Goal: Communication & Community: Connect with others

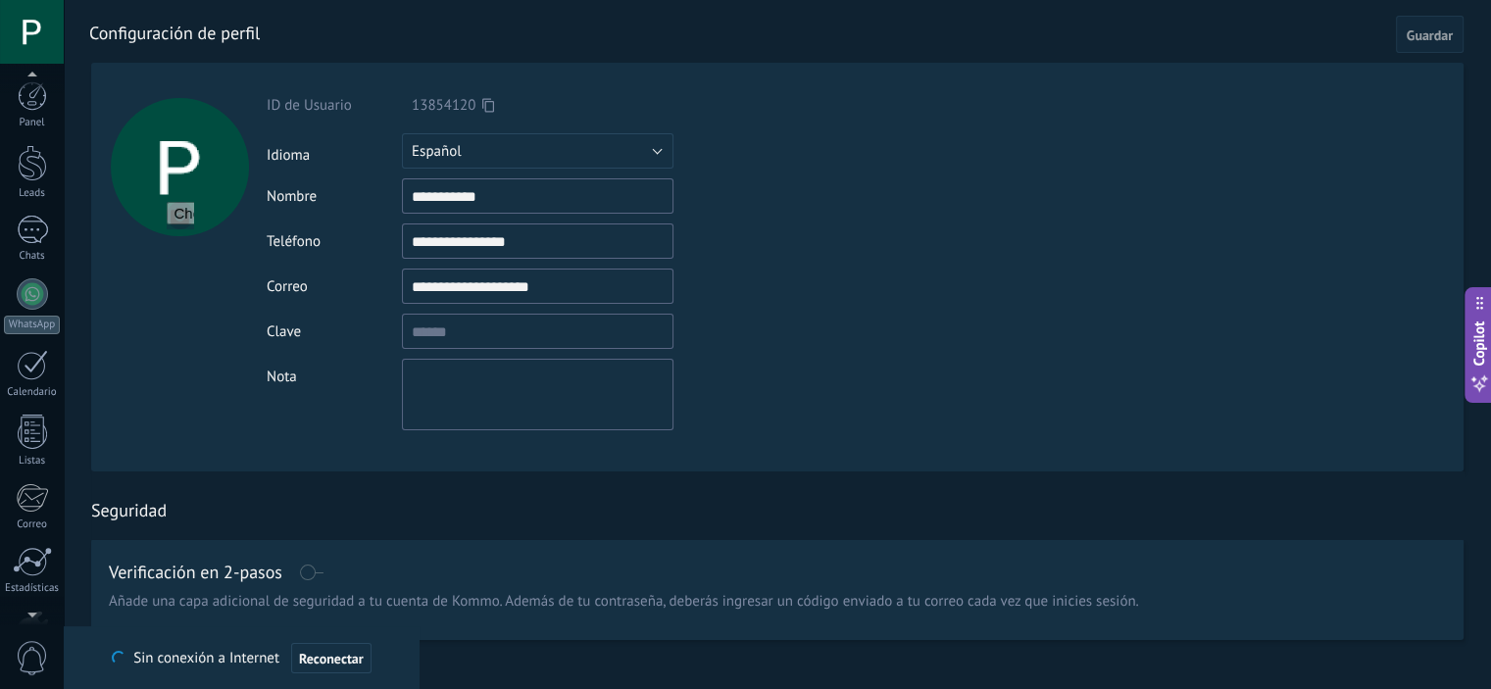
click at [30, 73] on div "© 2025 derechos reservados | Términos de uso Soporte técnico auto claro oscuro …" at bounding box center [32, 344] width 64 height 689
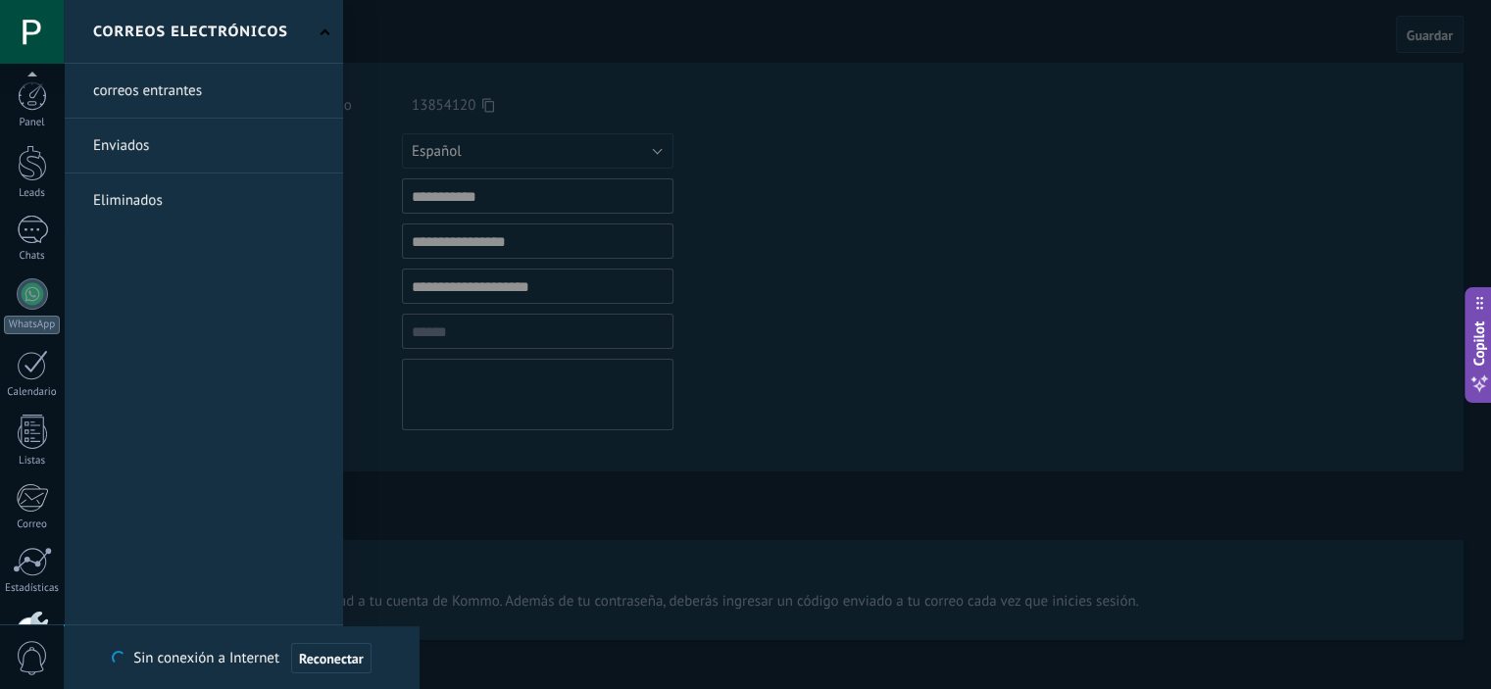
scroll to position [125, 0]
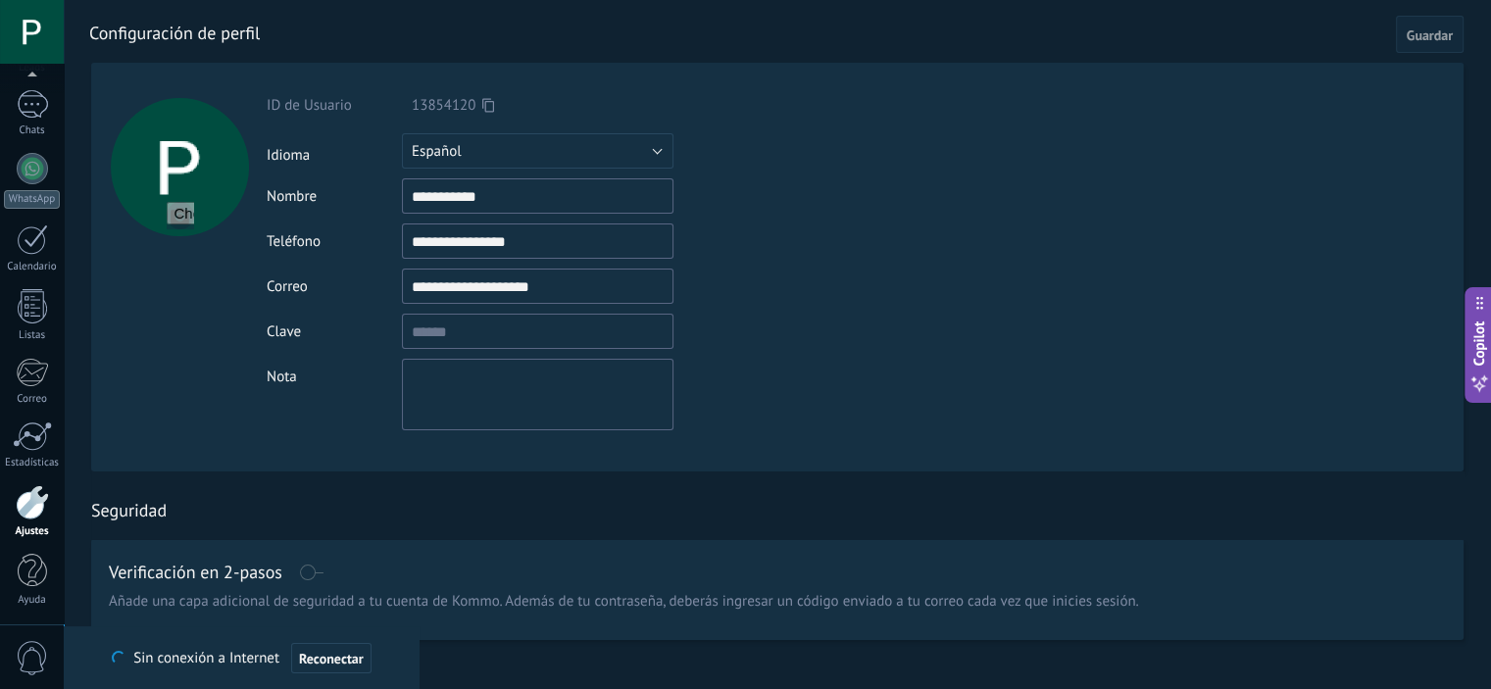
click at [1427, 14] on div at bounding box center [798, 31] width 1419 height 63
click at [1422, 33] on span "Guardar" at bounding box center [1430, 35] width 46 height 14
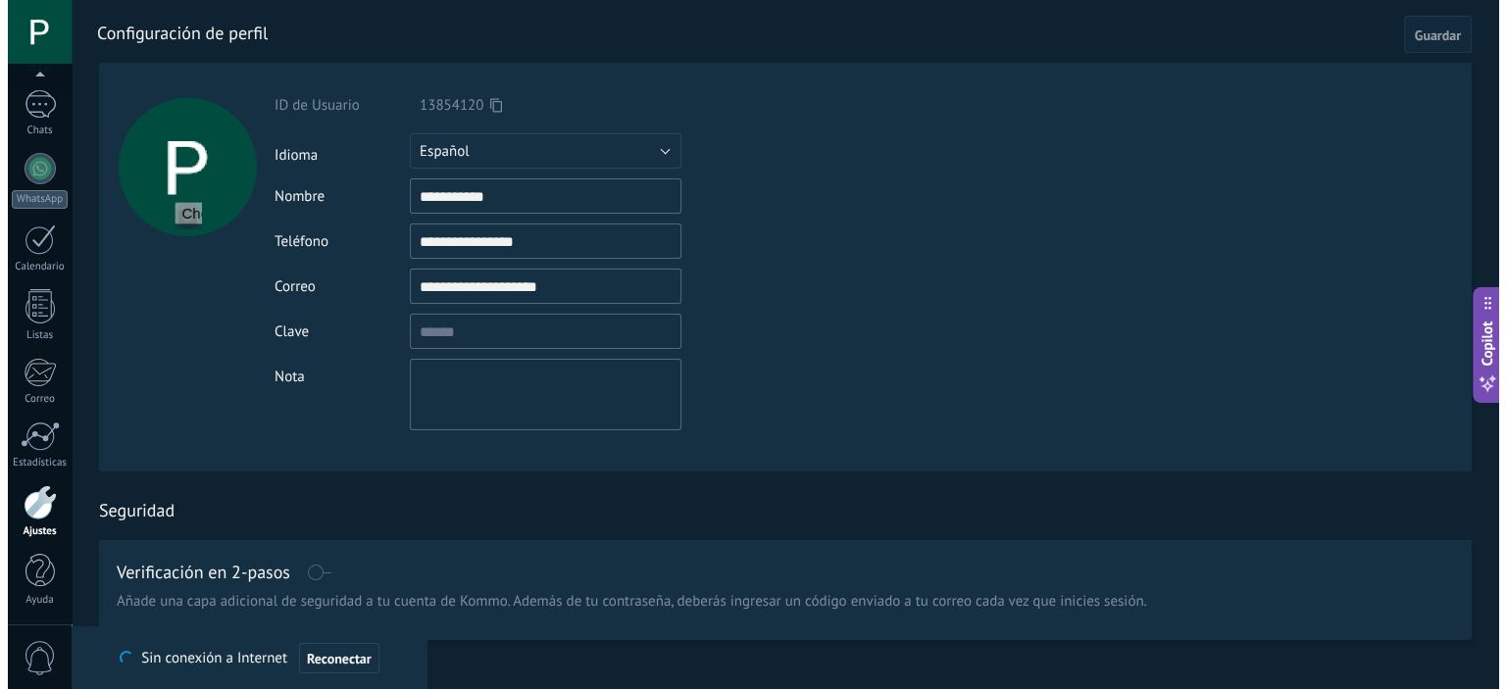
scroll to position [106, 0]
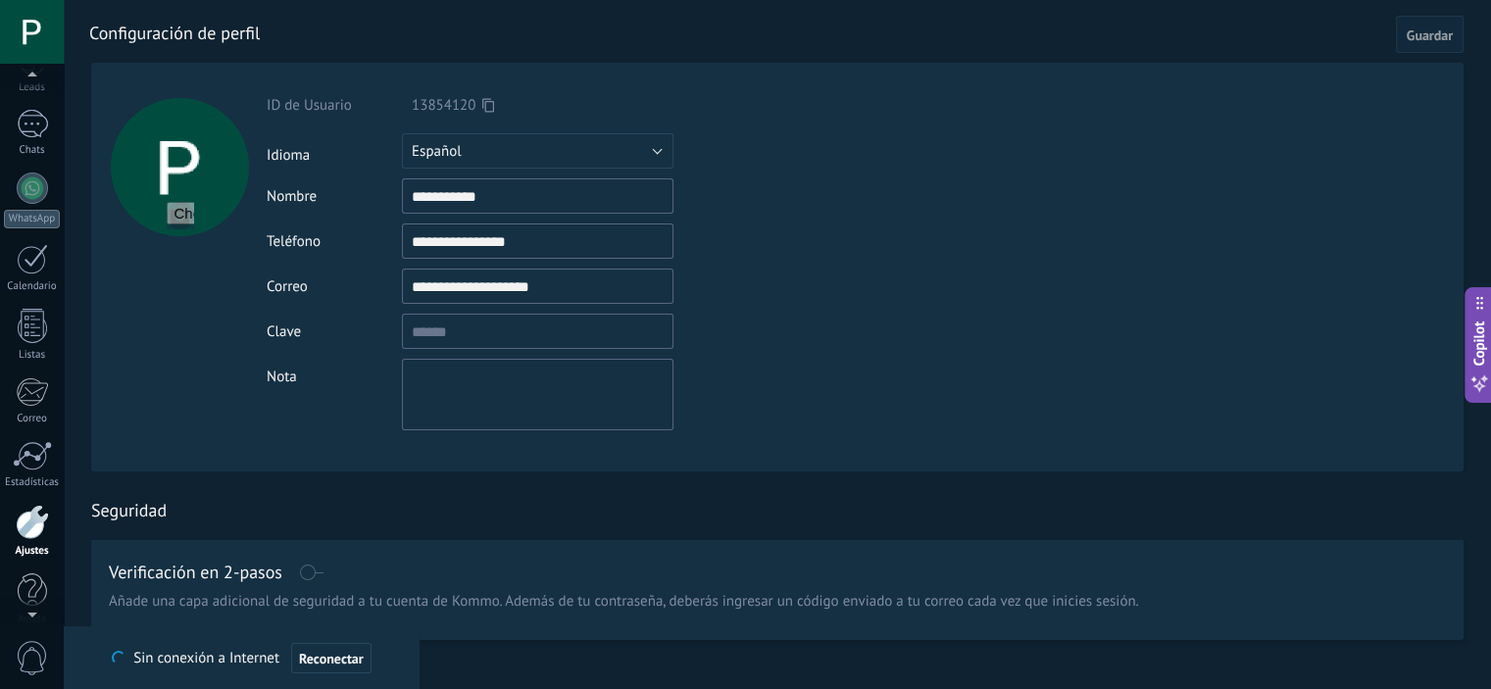
click at [39, 50] on div at bounding box center [32, 32] width 64 height 64
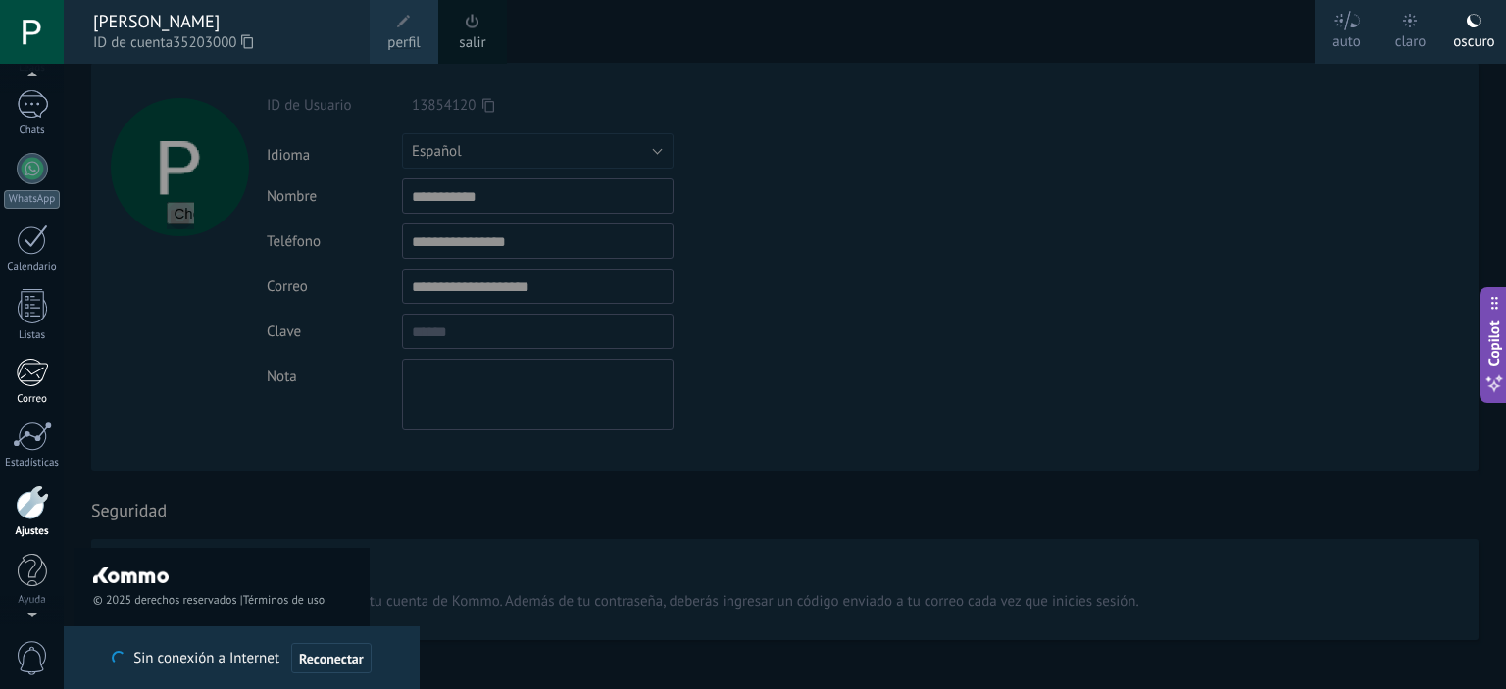
scroll to position [0, 0]
click at [25, 309] on link "WhatsApp" at bounding box center [32, 306] width 64 height 56
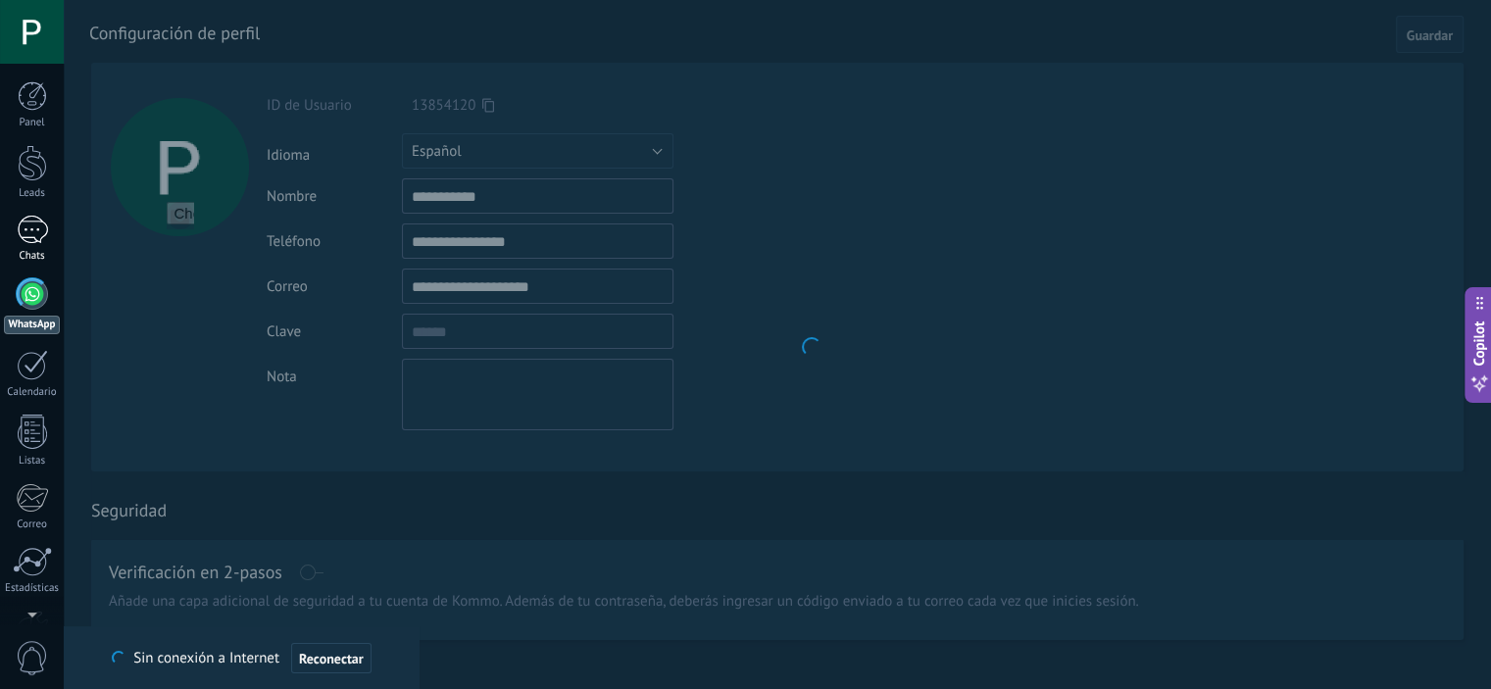
click at [43, 239] on div at bounding box center [32, 230] width 31 height 28
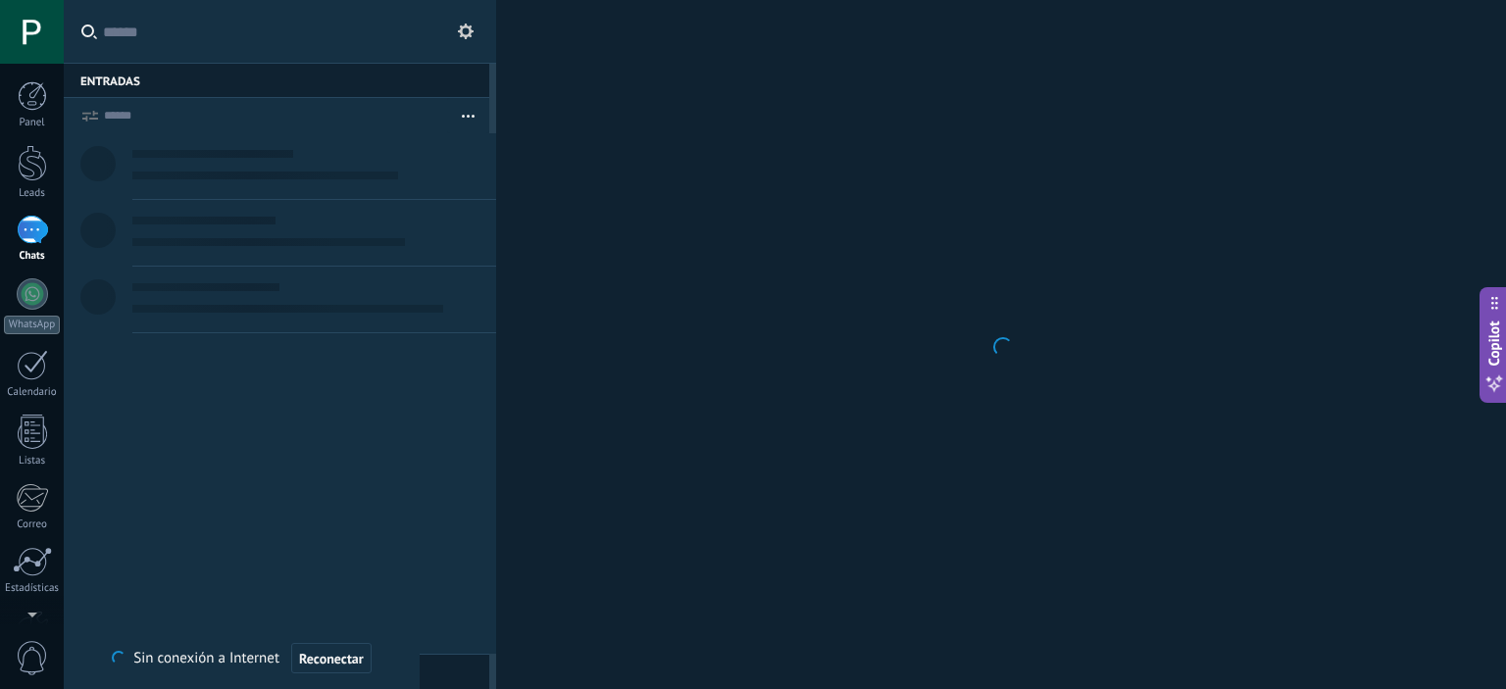
click at [1005, 524] on div at bounding box center [1001, 344] width 1010 height 689
click at [976, 228] on div at bounding box center [1001, 344] width 1010 height 689
click at [913, 583] on div at bounding box center [1001, 344] width 1010 height 689
click at [1106, 23] on div at bounding box center [1001, 344] width 1010 height 689
click at [904, 138] on div at bounding box center [1001, 344] width 1010 height 689
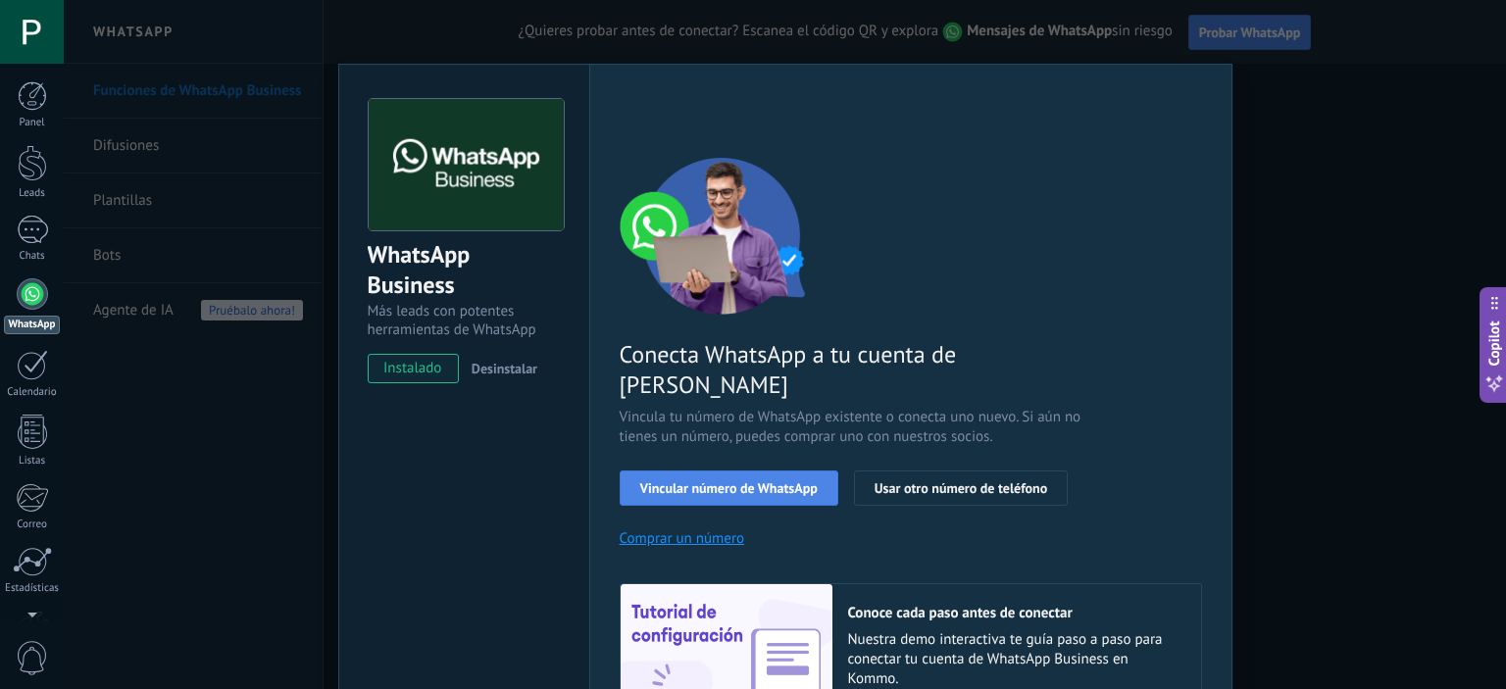
click at [745, 481] on span "Vincular número de WhatsApp" at bounding box center [728, 488] width 177 height 14
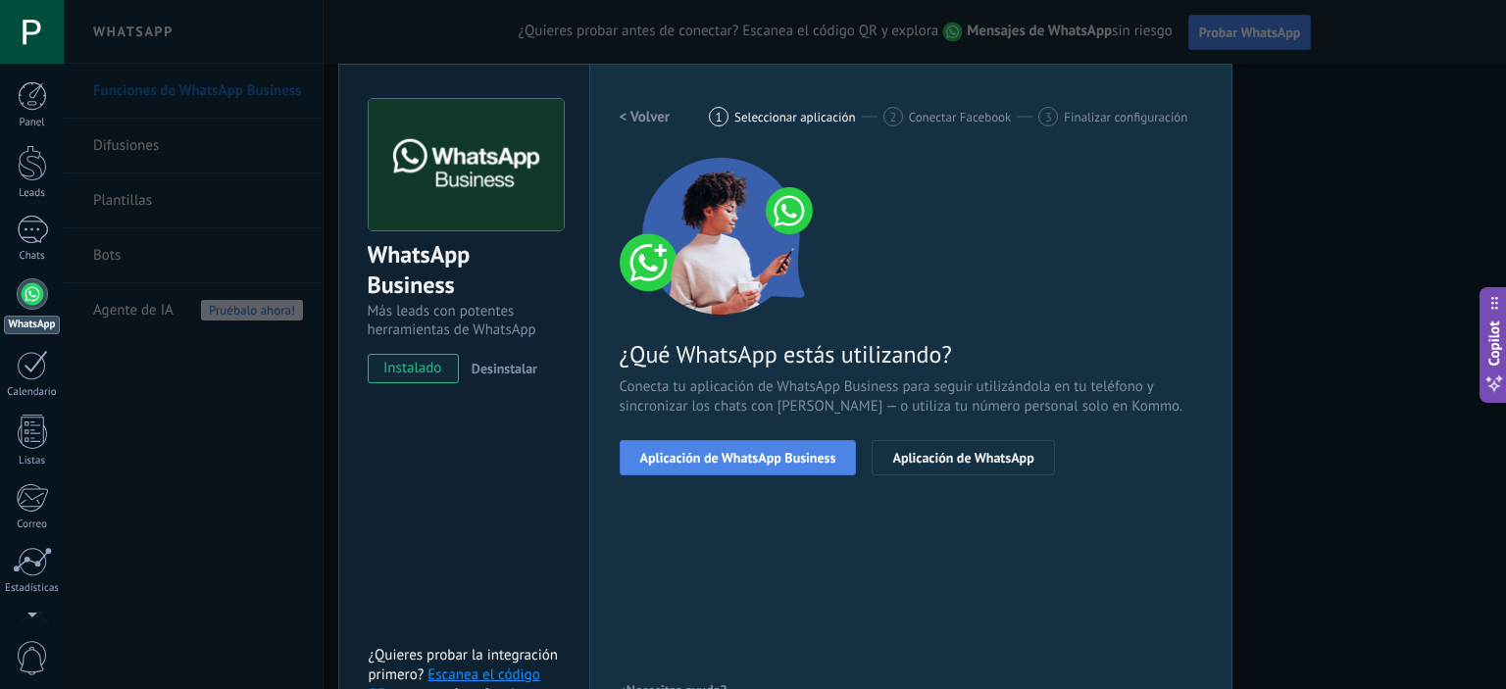
click at [736, 458] on span "Aplicación de WhatsApp Business" at bounding box center [738, 458] width 196 height 14
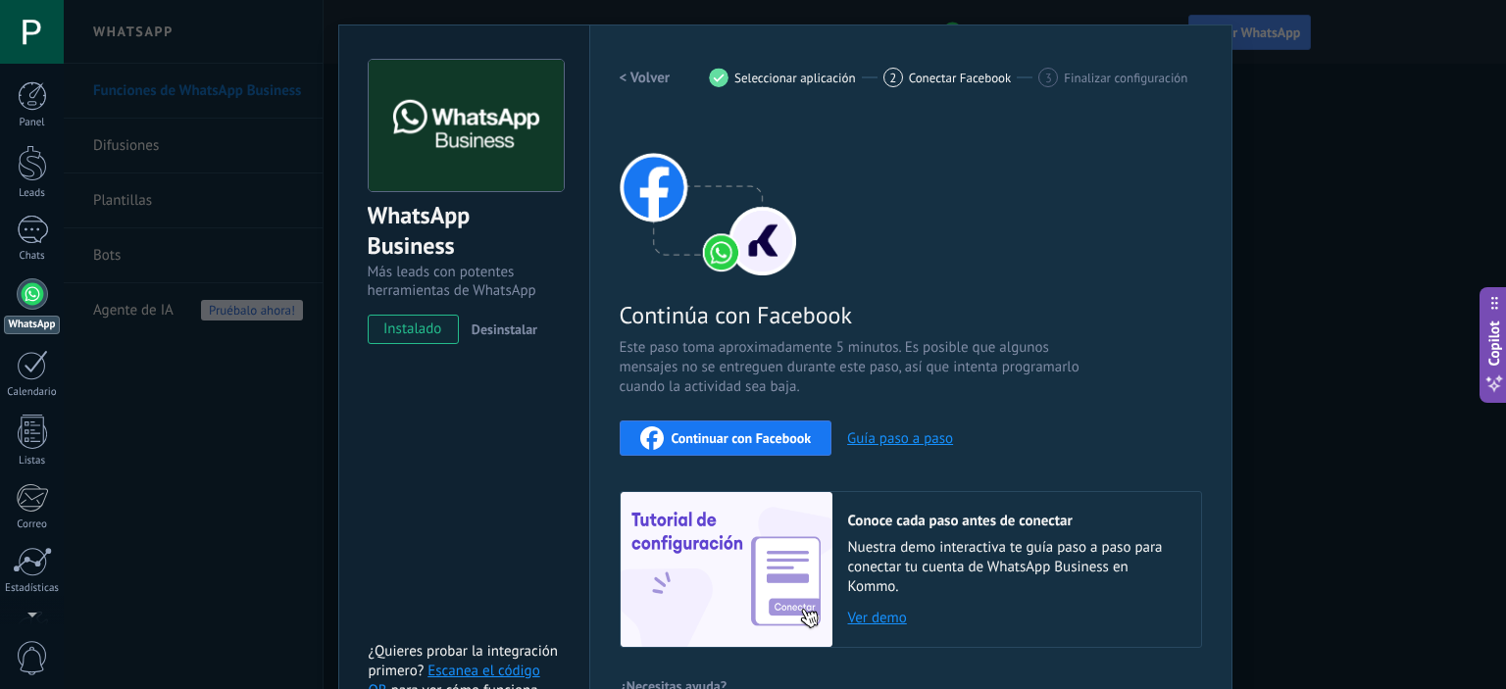
scroll to position [158, 0]
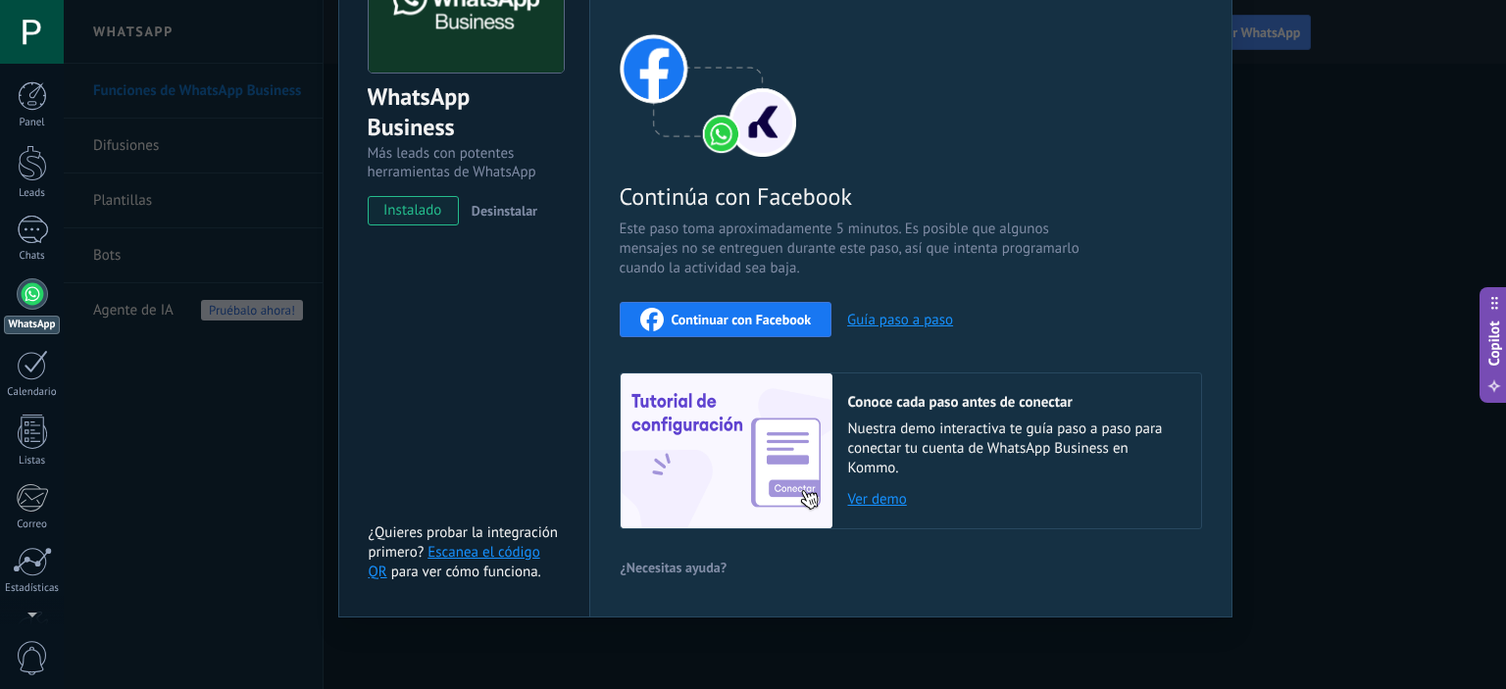
click at [760, 317] on span "Continuar con Facebook" at bounding box center [742, 320] width 140 height 14
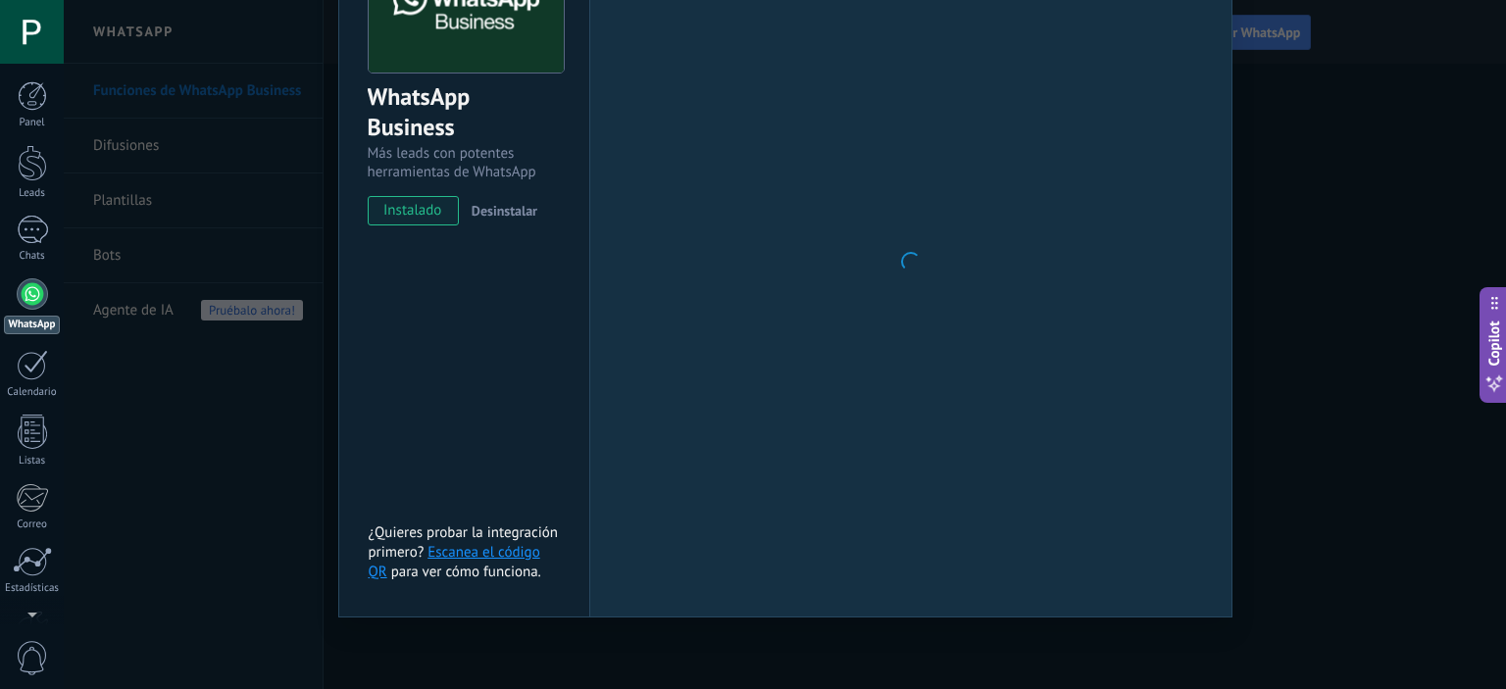
scroll to position [0, 0]
